Goal: Information Seeking & Learning: Learn about a topic

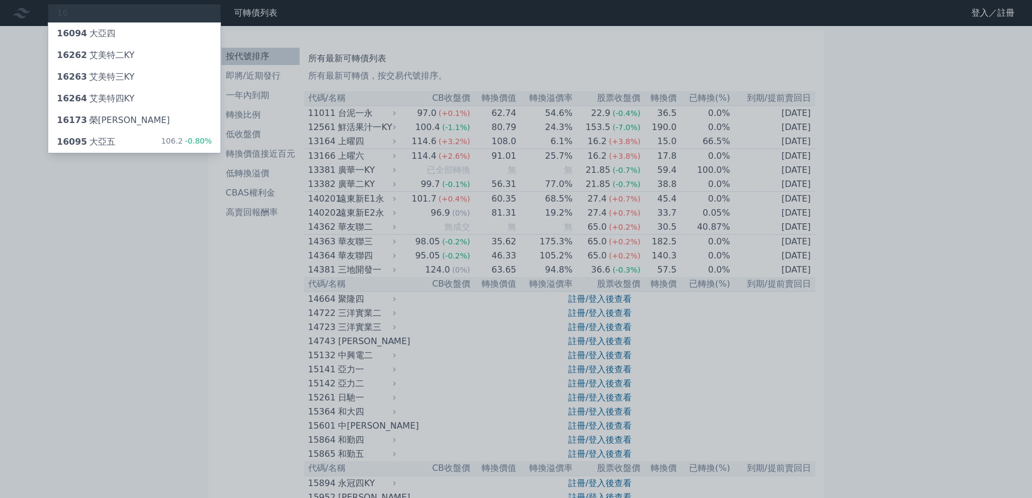
type input "1"
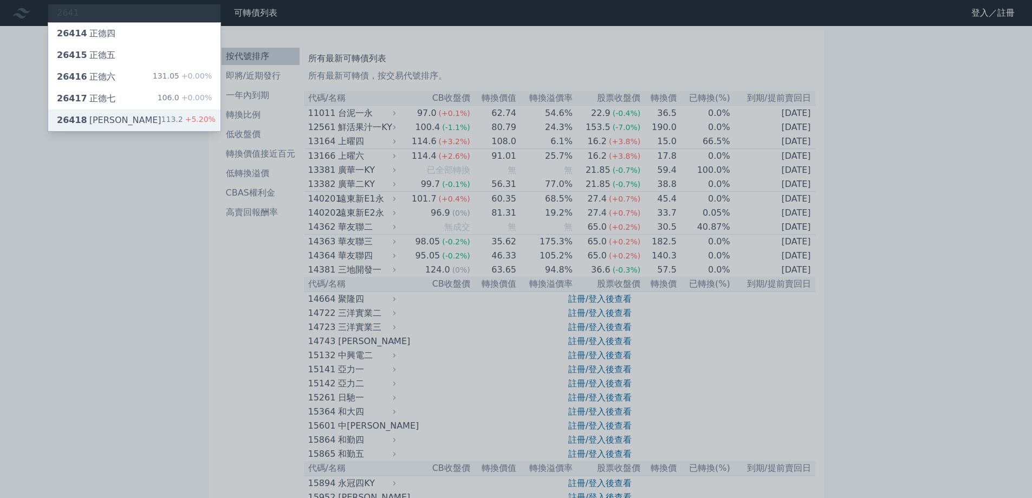
type input "2641"
click at [114, 124] on div "26418 正德八 113.2 +5.20%" at bounding box center [134, 120] width 172 height 22
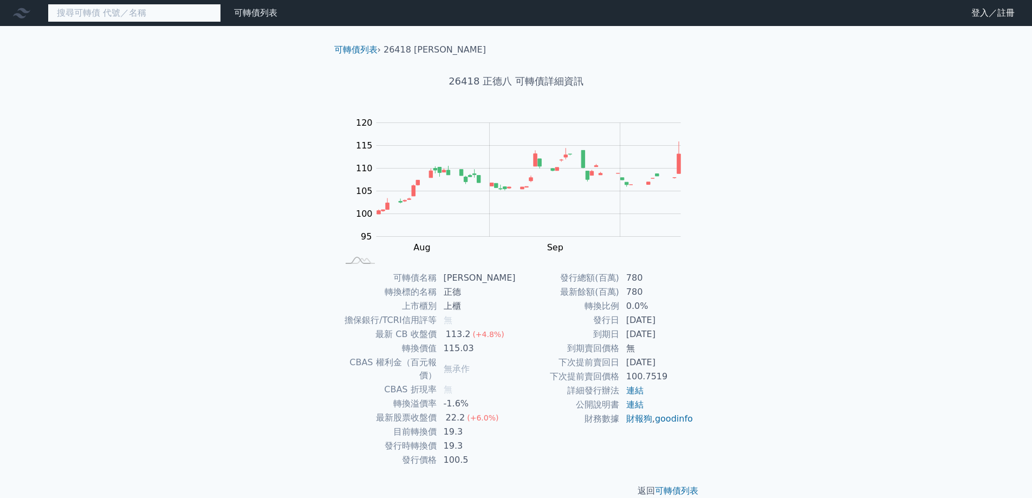
click at [94, 19] on input at bounding box center [134, 13] width 173 height 18
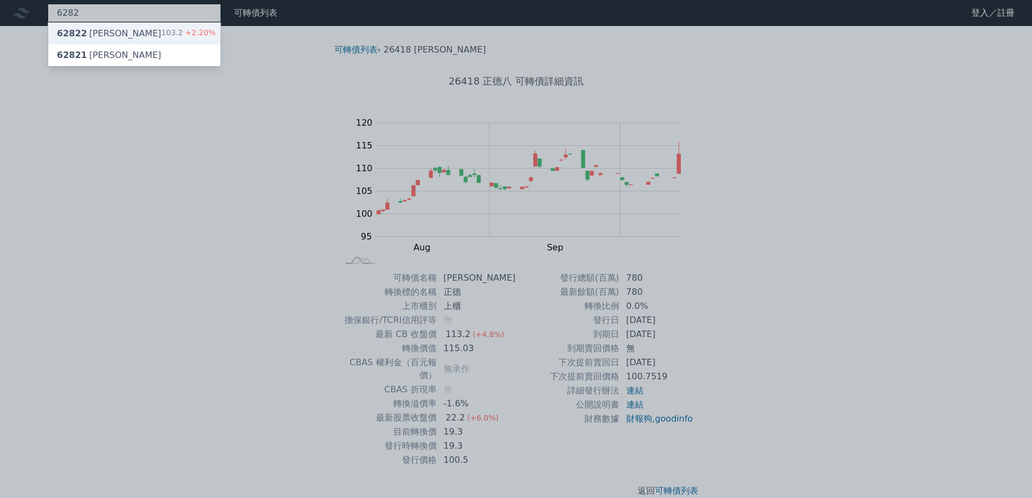
type input "6282"
click at [100, 30] on div "62822 [PERSON_NAME]" at bounding box center [109, 33] width 105 height 13
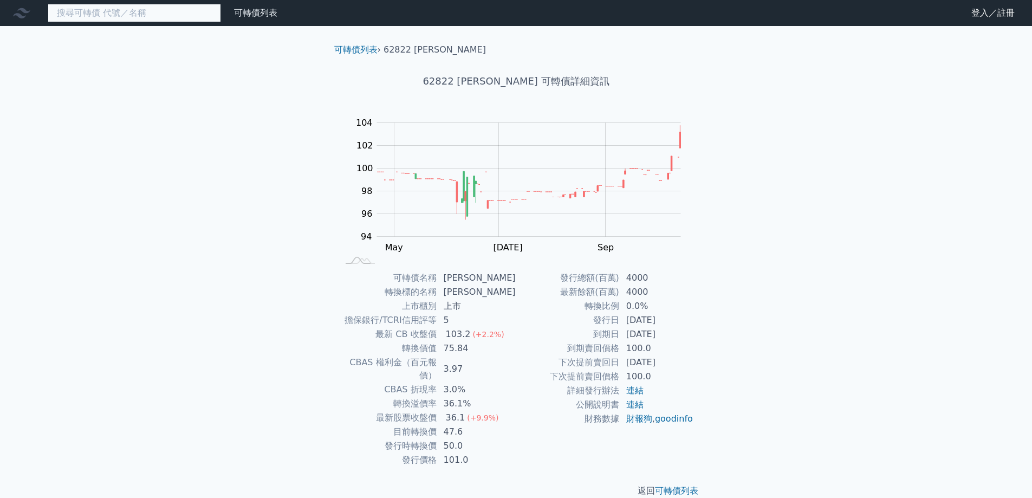
click at [143, 5] on input at bounding box center [134, 13] width 173 height 18
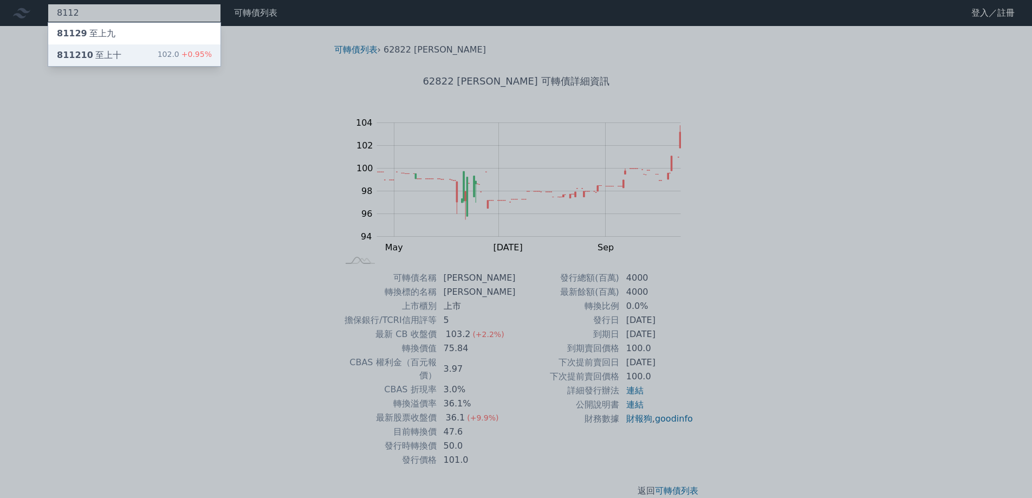
type input "8112"
click at [133, 61] on div "811210 至上十 102.0 +0.95%" at bounding box center [134, 55] width 172 height 22
